Goal: Information Seeking & Learning: Find specific fact

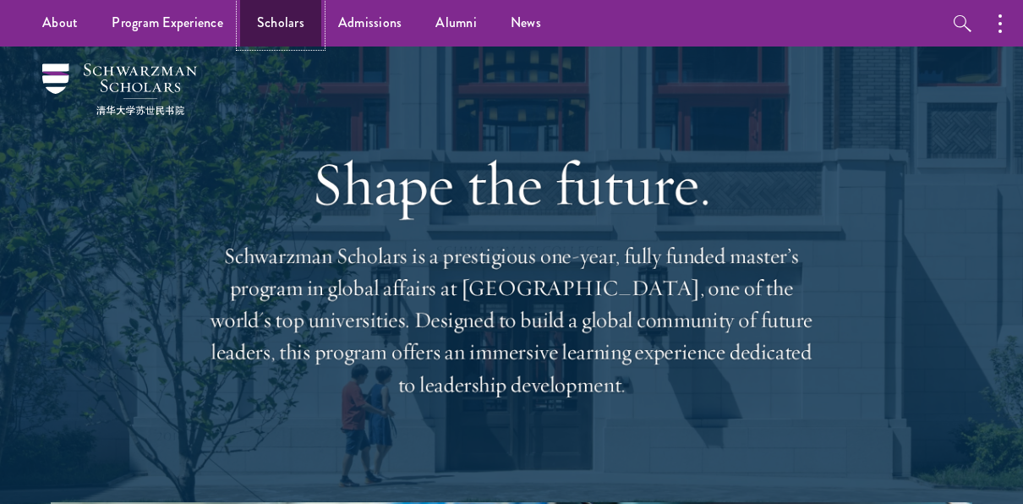
click at [278, 30] on link "Scholars" at bounding box center [280, 23] width 81 height 47
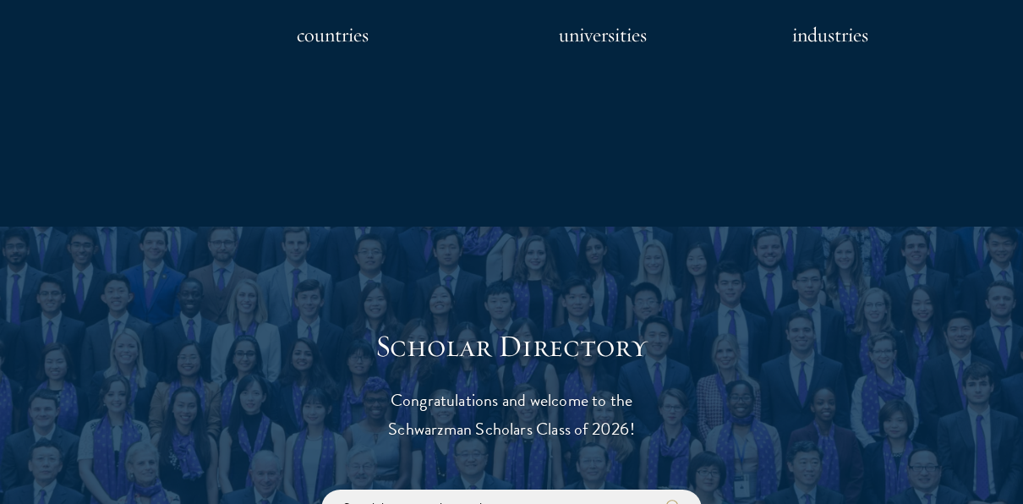
scroll to position [1742, 0]
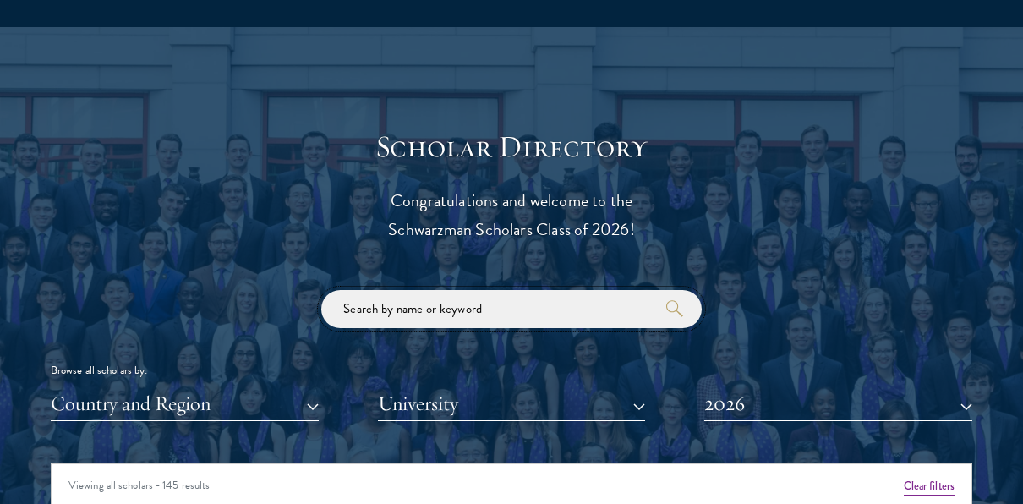
click at [379, 305] on input "search" at bounding box center [511, 309] width 381 height 38
click button "submit" at bounding box center [0, 0] width 0 height 0
click at [776, 401] on button "2026" at bounding box center [839, 404] width 268 height 35
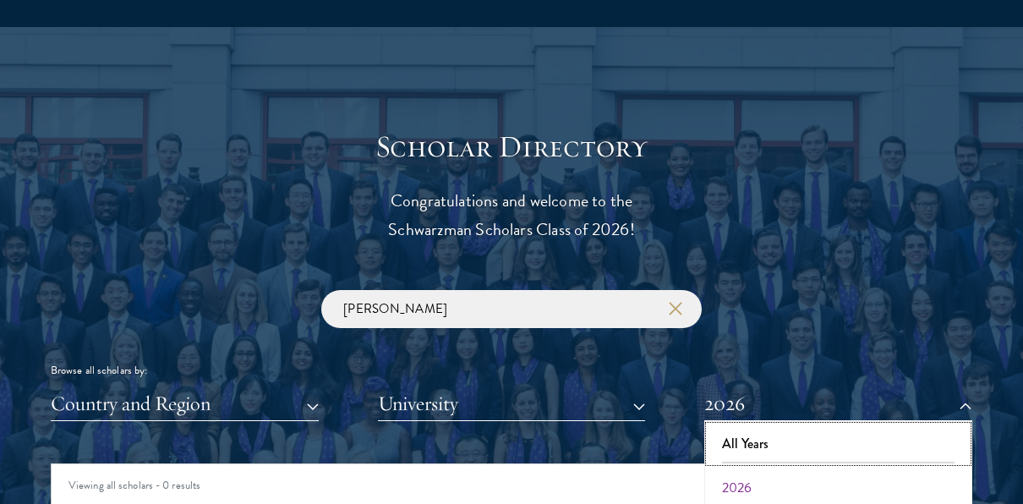
click at [773, 438] on button "All Years" at bounding box center [839, 444] width 258 height 36
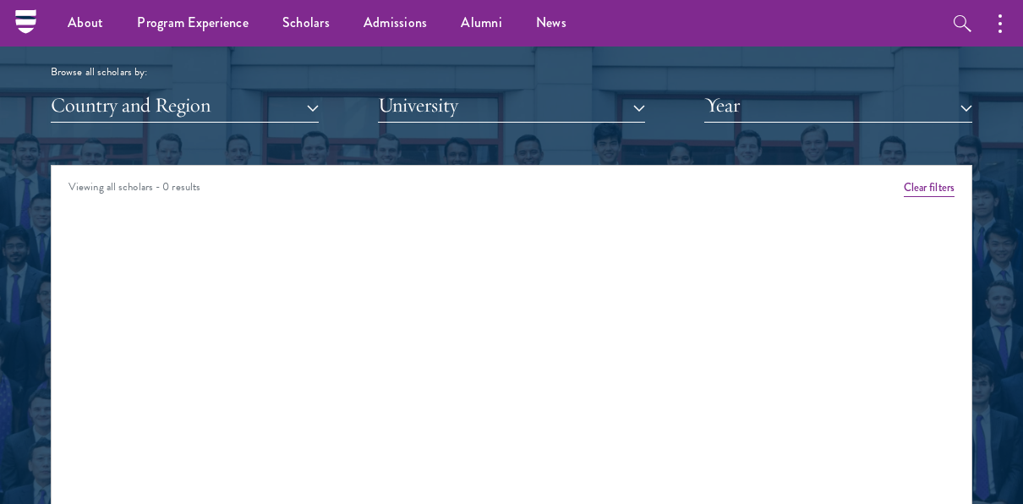
scroll to position [1946, 0]
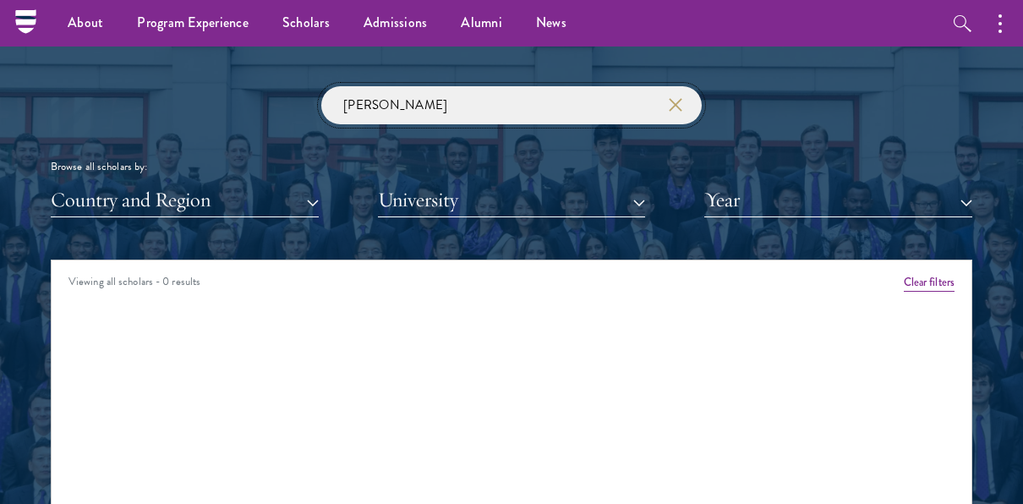
click at [361, 101] on input "[PERSON_NAME]" at bounding box center [511, 105] width 381 height 38
type input "drexel"
click button "submit" at bounding box center [0, 0] width 0 height 0
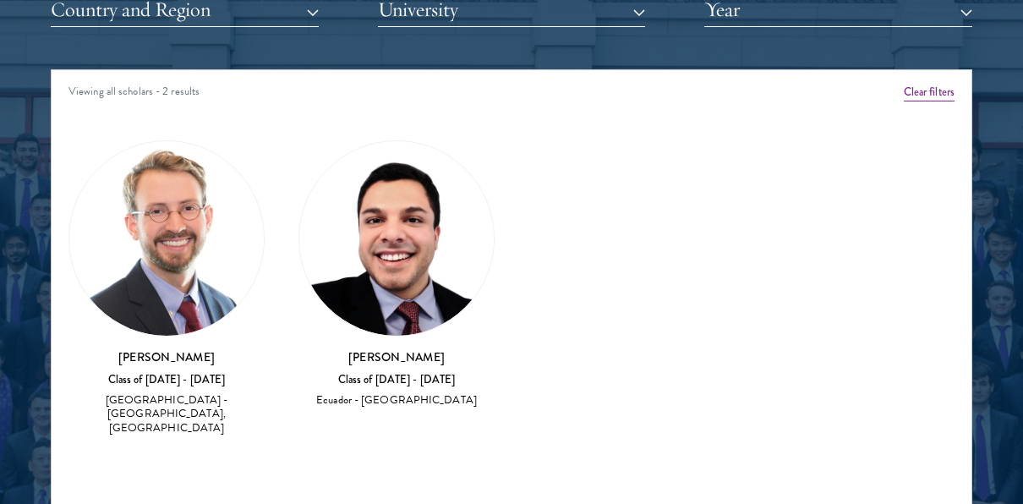
scroll to position [2148, 0]
